Goal: Obtain resource: Download file/media

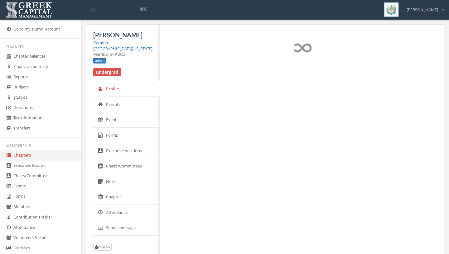
select select "******"
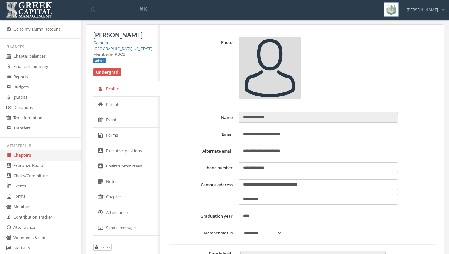
click at [29, 202] on link "Forms" at bounding box center [40, 197] width 81 height 10
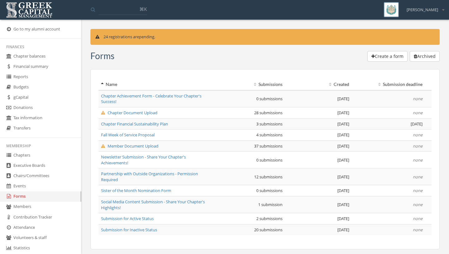
click at [113, 116] on td "Chapter Document Upload" at bounding box center [154, 112] width 113 height 11
click at [113, 114] on span "Chapter Document Upload" at bounding box center [129, 113] width 56 height 6
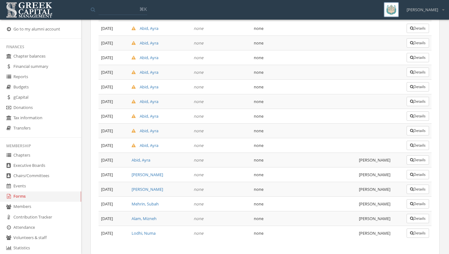
scroll to position [312, 0]
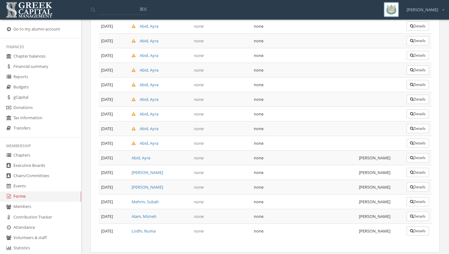
click at [422, 212] on button "Details" at bounding box center [417, 216] width 22 height 9
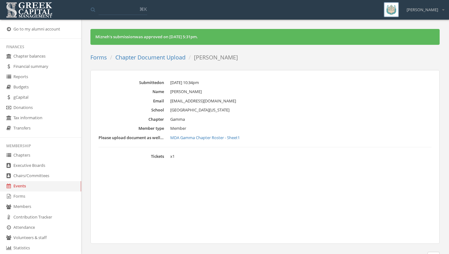
click at [198, 140] on link "MDA Gamma Chapter Roster - Sheet1" at bounding box center [300, 138] width 261 height 6
